Goal: Information Seeking & Learning: Learn about a topic

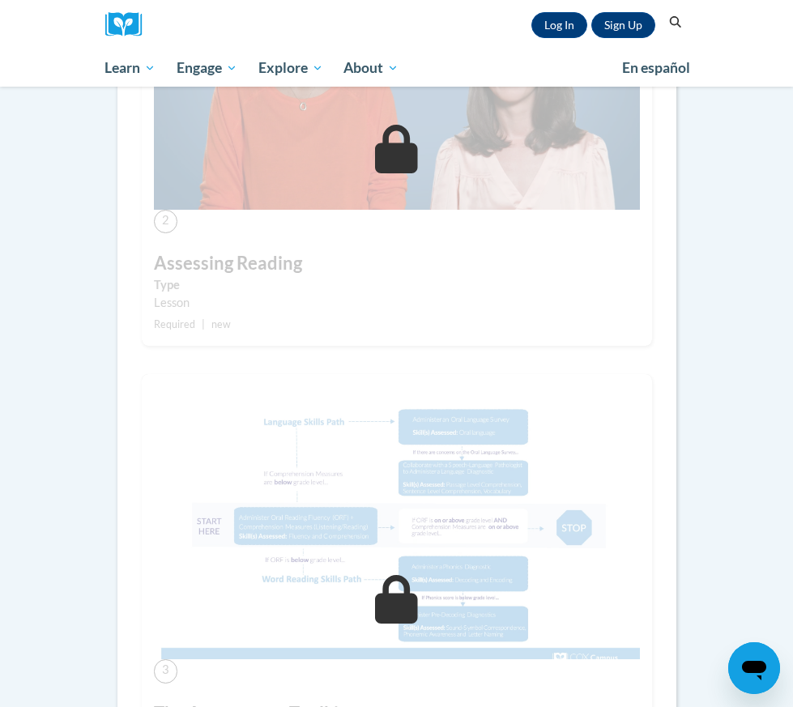
scroll to position [832, 0]
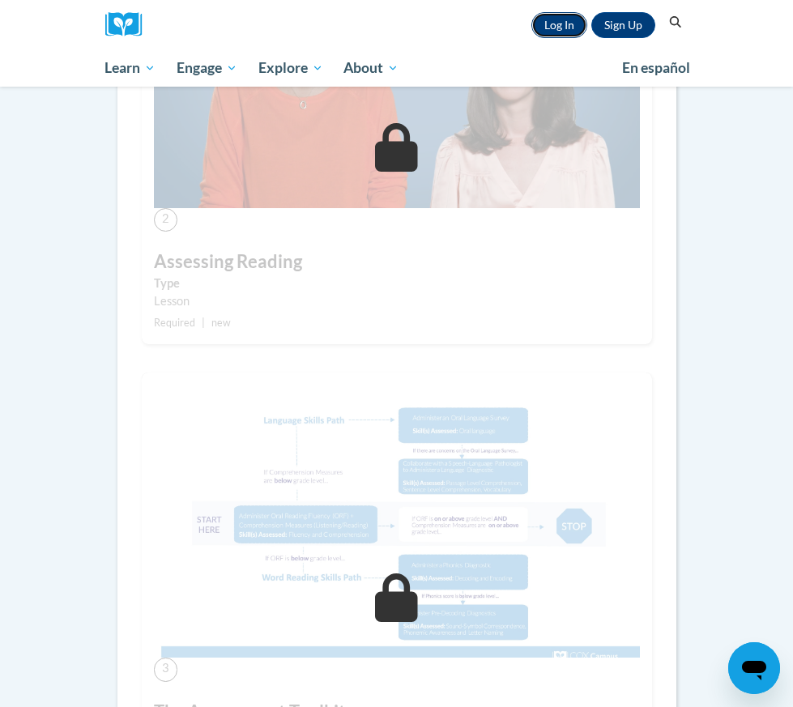
click at [567, 27] on link "Log In" at bounding box center [559, 25] width 56 height 26
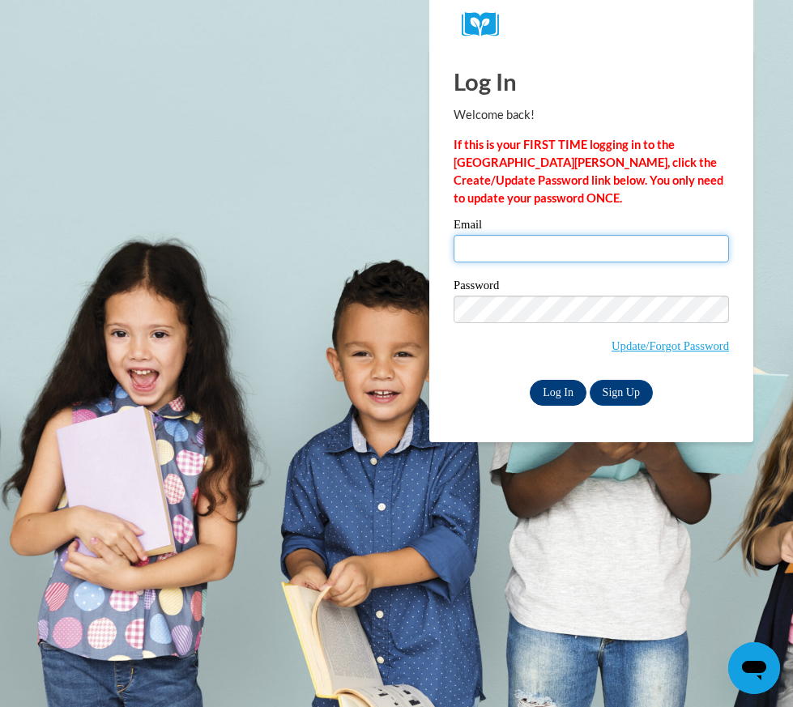
type input "justin.taomae@k12.hi.us"
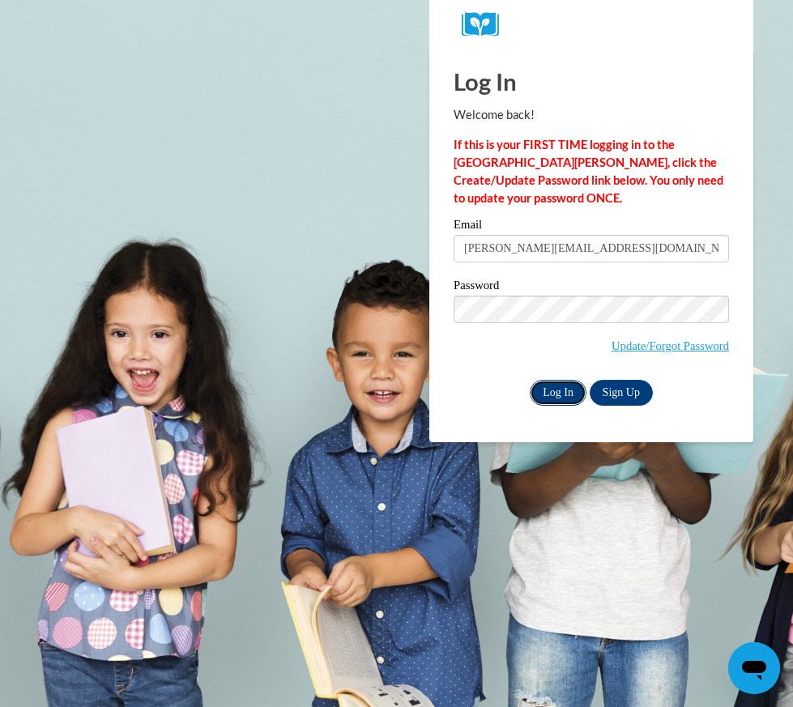
click at [551, 390] on input "Log In" at bounding box center [558, 393] width 57 height 26
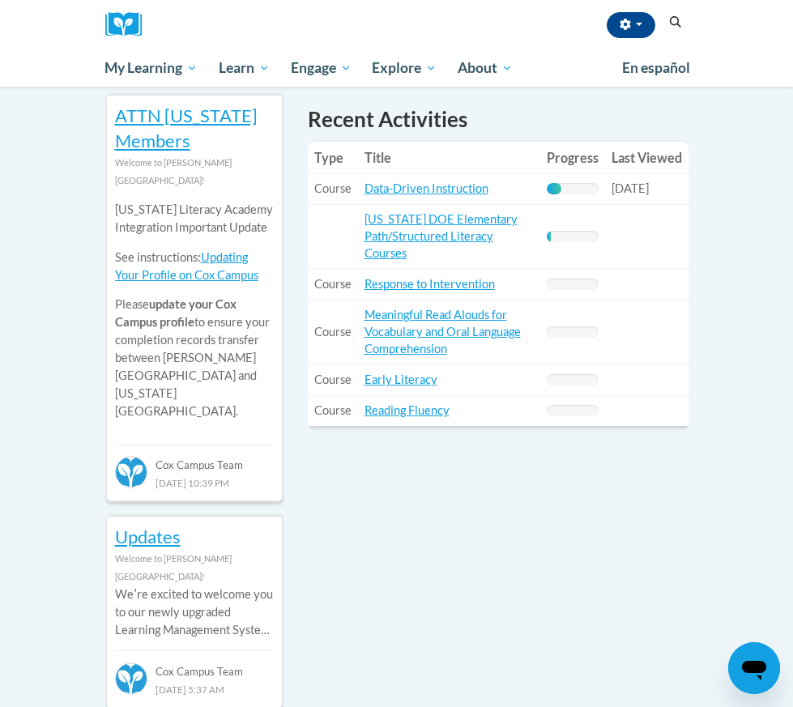
scroll to position [611, 0]
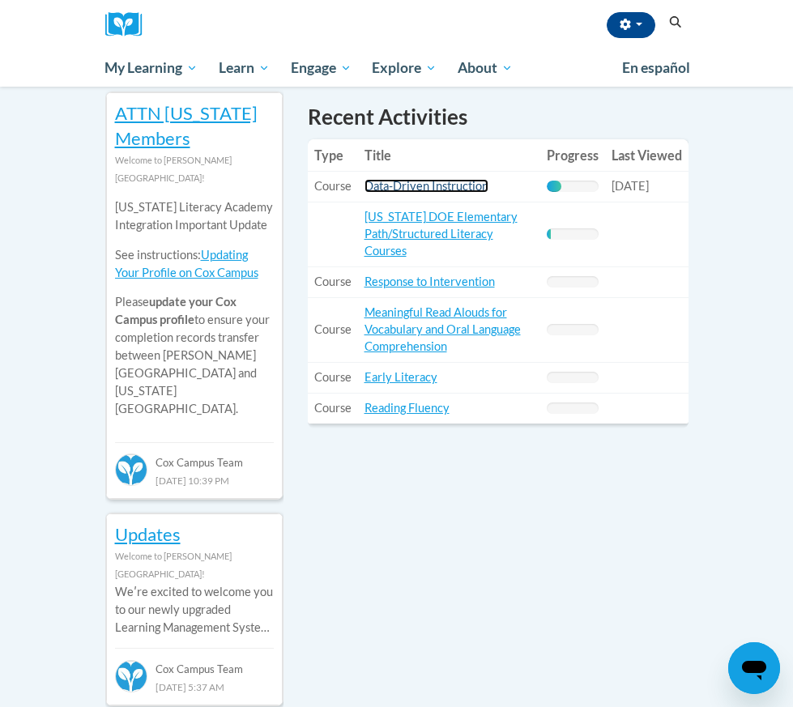
click at [436, 186] on link "Data-Driven Instruction" at bounding box center [426, 186] width 124 height 14
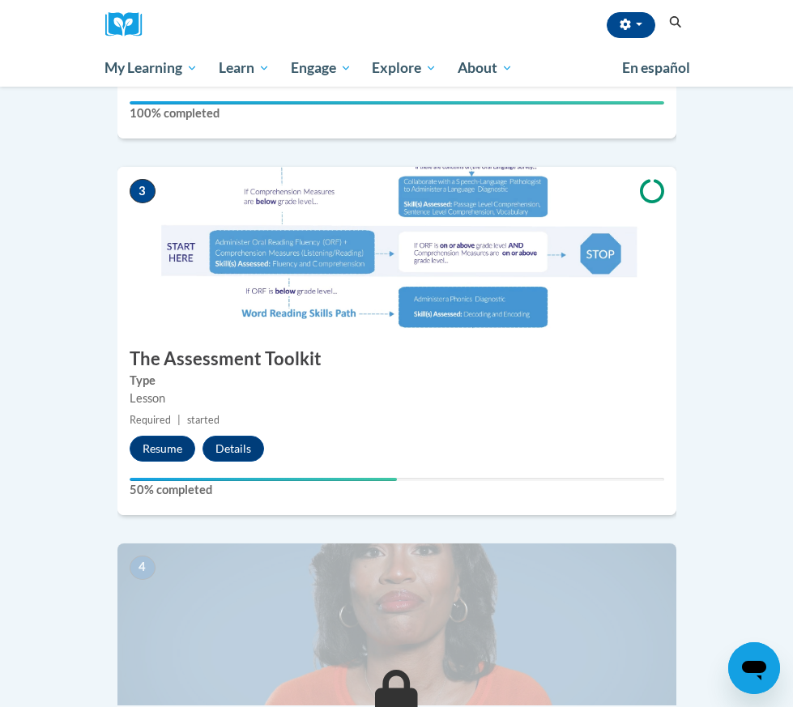
scroll to position [1099, 0]
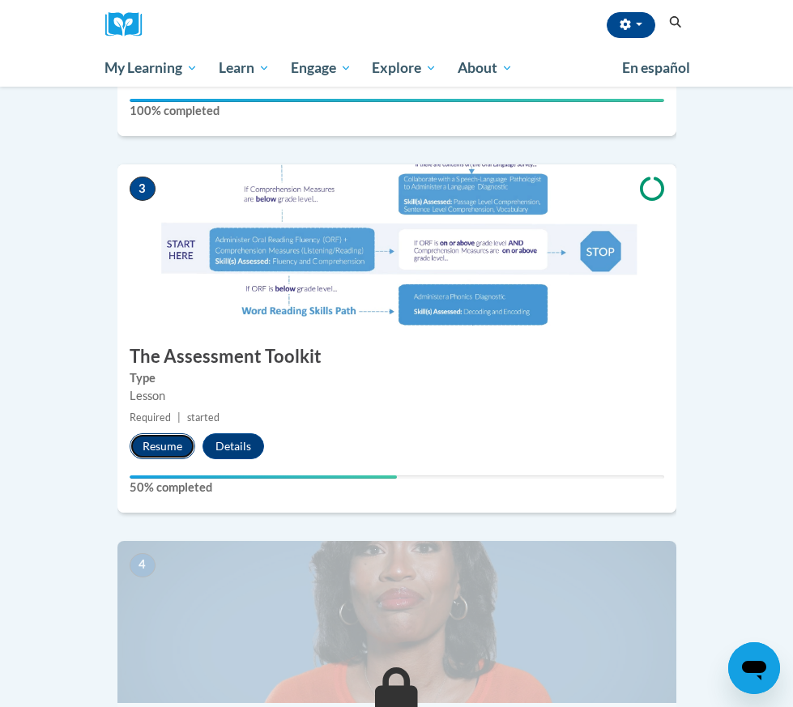
click at [151, 433] on button "Resume" at bounding box center [163, 446] width 66 height 26
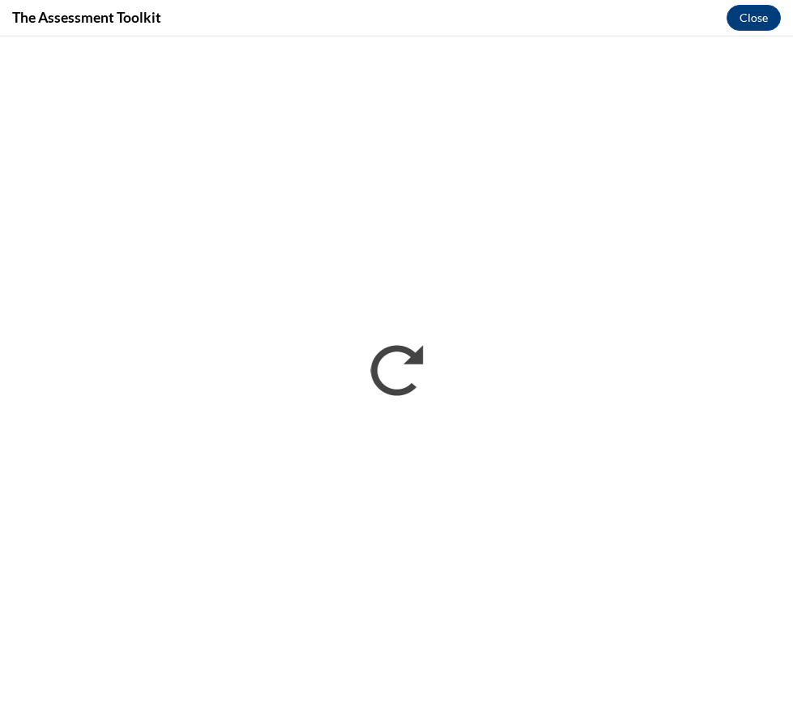
scroll to position [0, 0]
